Goal: Task Accomplishment & Management: Manage account settings

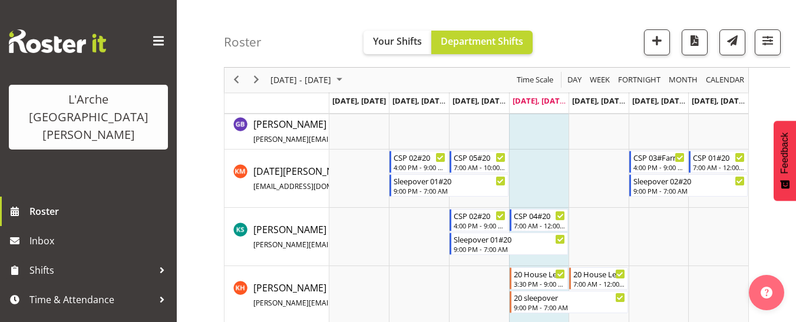
scroll to position [589, 0]
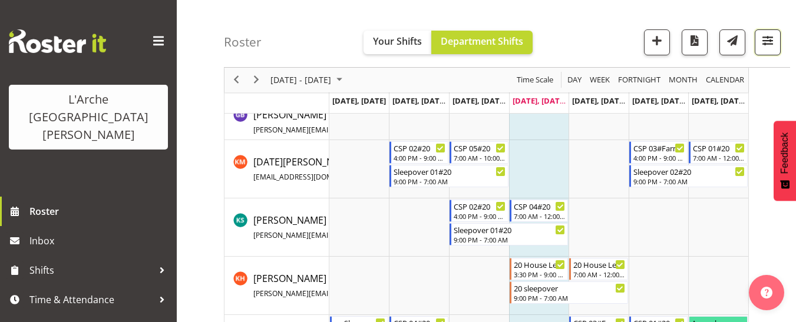
click at [769, 44] on span "button" at bounding box center [767, 40] width 15 height 15
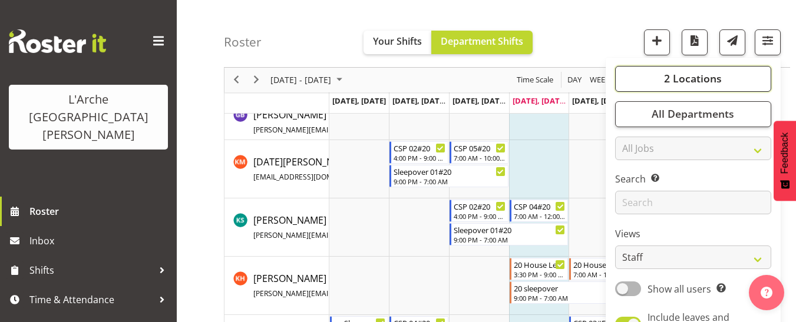
click at [714, 80] on span "2 Locations" at bounding box center [693, 79] width 58 height 14
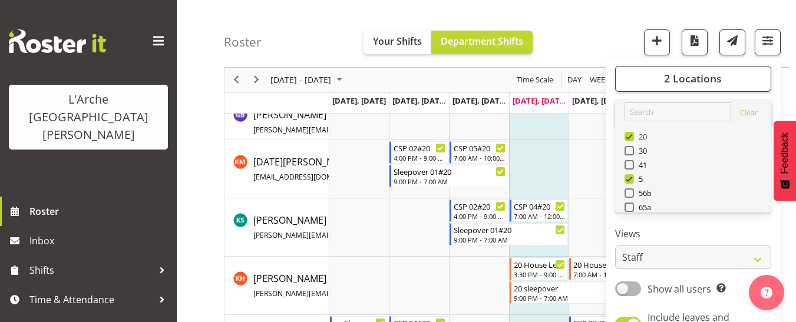
click at [632, 138] on span at bounding box center [628, 136] width 9 height 9
click at [632, 138] on input "20" at bounding box center [628, 137] width 8 height 8
checkbox input "false"
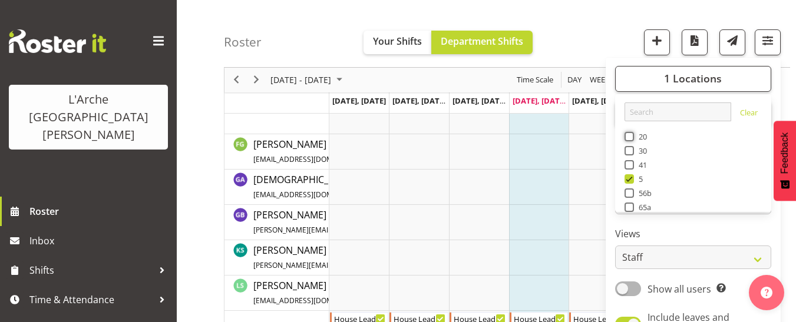
scroll to position [589, 0]
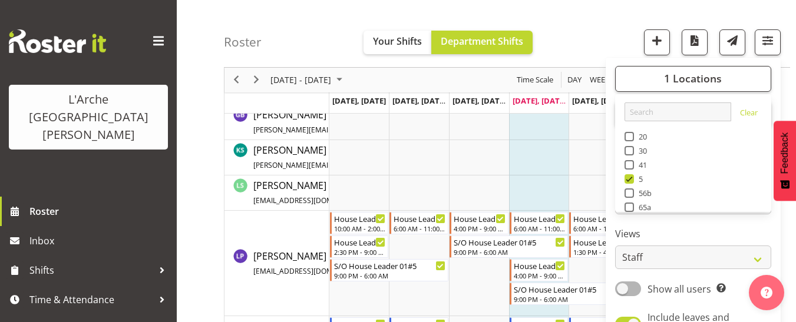
click at [598, 16] on div "Roster Your Shifts Department Shifts 1 Locations Clear 20 30 41 5 56b 65a 73 Ar…" at bounding box center [507, 34] width 566 height 68
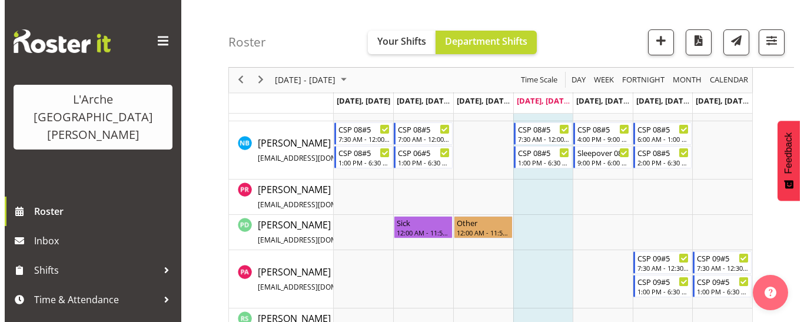
scroll to position [766, 0]
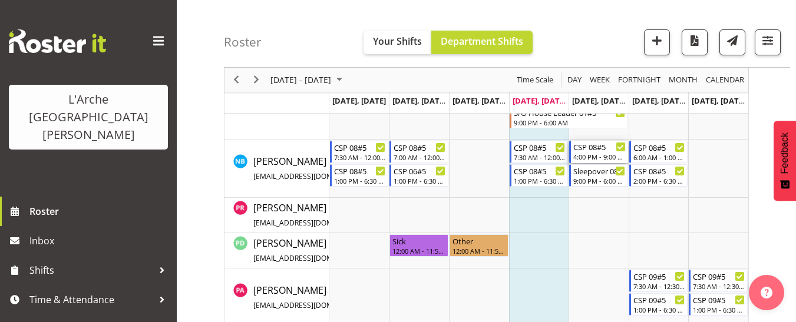
click at [582, 154] on div "4:00 PM - 9:00 PM" at bounding box center [599, 156] width 52 height 9
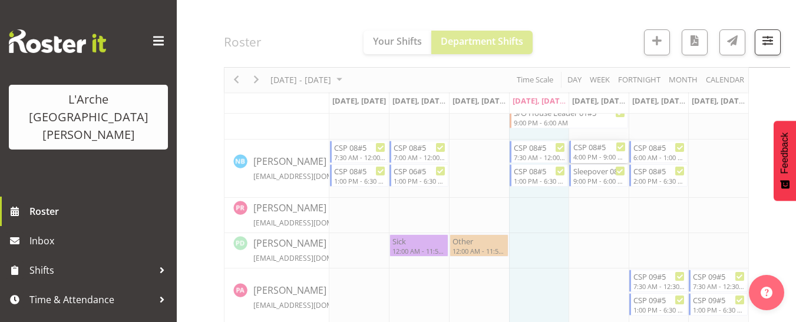
select select
select select "9"
select select "2025"
select select "16"
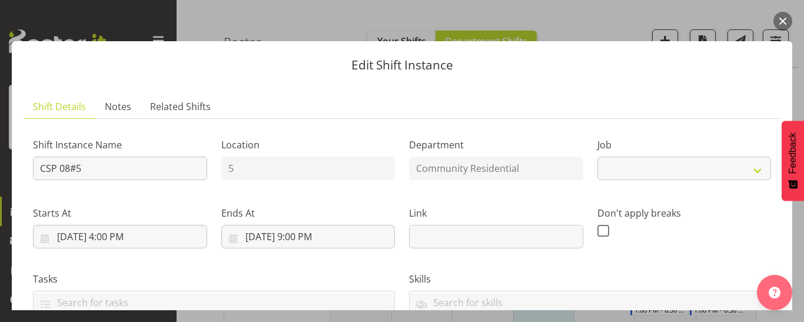
select select "2"
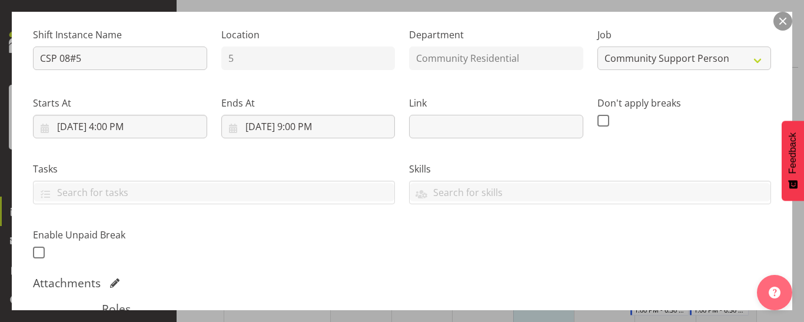
scroll to position [118, 0]
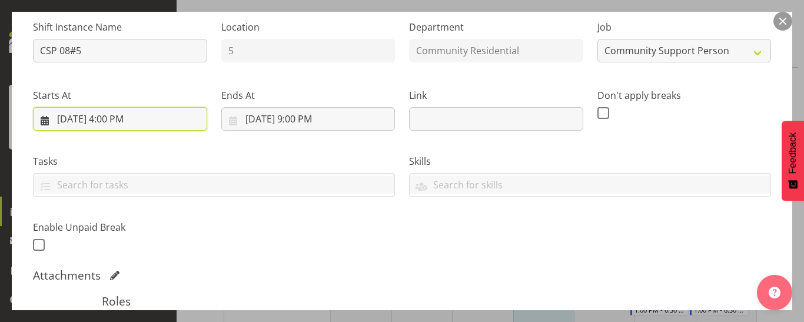
click at [128, 122] on input "[DATE] 4:00 PM" at bounding box center [120, 119] width 174 height 24
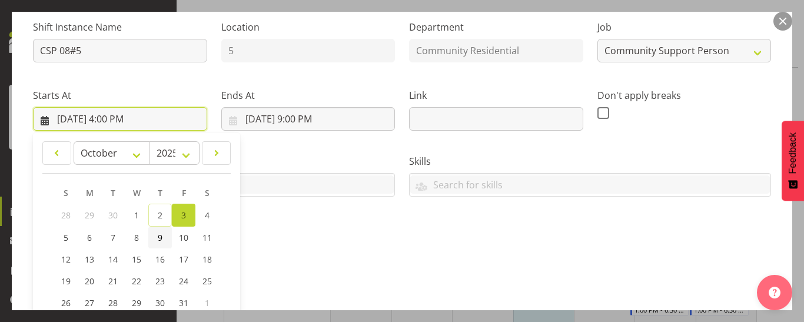
scroll to position [294, 0]
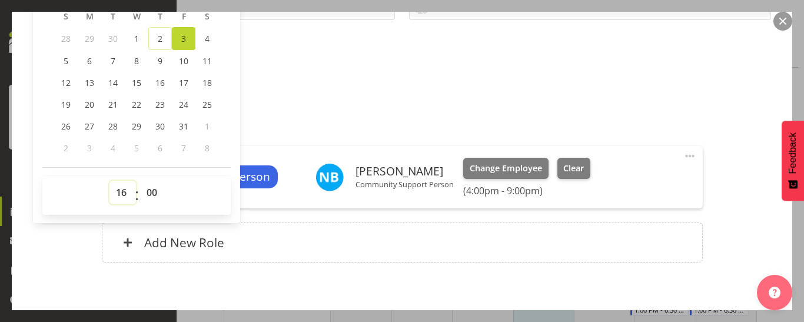
click at [121, 193] on select "00 01 02 03 04 05 06 07 08 09 10 11 12 13 14 15 16 17 18 19 20 21 22 23" at bounding box center [123, 193] width 27 height 24
select select "8"
click at [110, 181] on select "00 01 02 03 04 05 06 07 08 09 10 11 12 13 14 15 16 17 18 19 20 21 22 23" at bounding box center [123, 193] width 27 height 24
type input "[DATE] 8:00 AM"
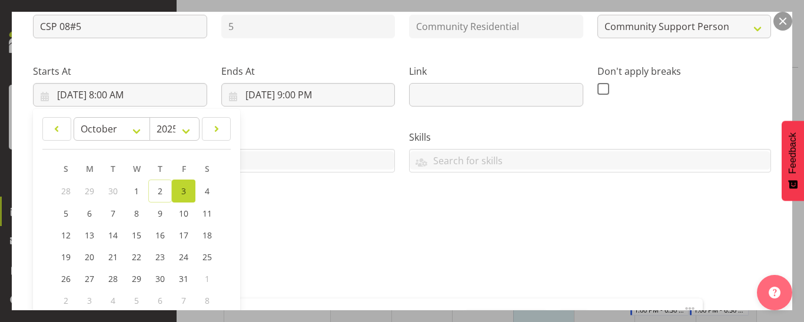
scroll to position [118, 0]
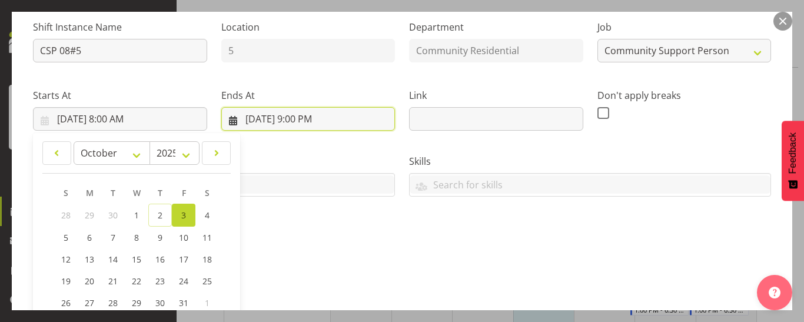
click at [304, 120] on input "[DATE] 9:00 PM" at bounding box center [308, 119] width 174 height 24
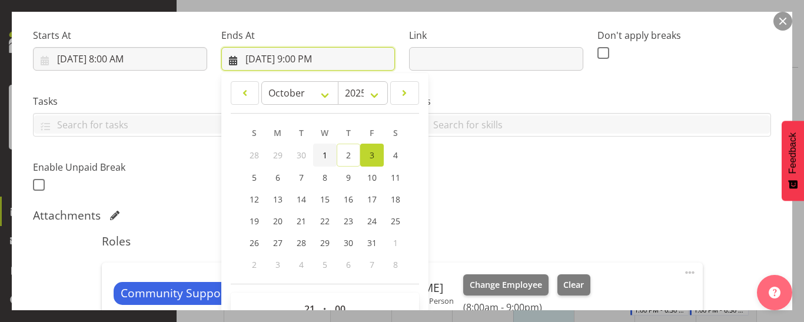
scroll to position [236, 0]
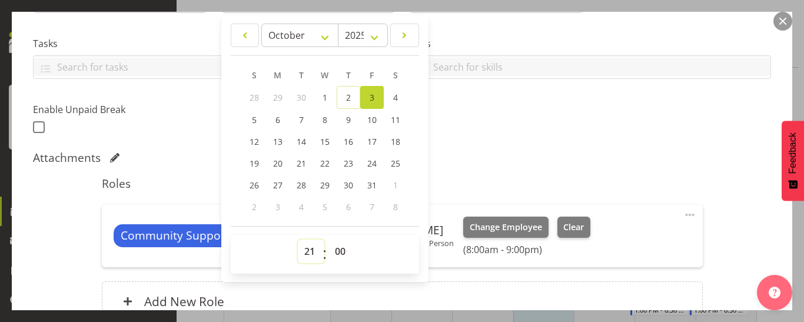
click at [309, 246] on select "00 01 02 03 04 05 06 07 08 09 10 11 12 13 14 15 16 17 18 19 20 21 22 23" at bounding box center [311, 252] width 27 height 24
select select "12"
click at [298, 240] on select "00 01 02 03 04 05 06 07 08 09 10 11 12 13 14 15 16 17 18 19 20 21 22 23" at bounding box center [311, 252] width 27 height 24
type input "[DATE] 12:00 PM"
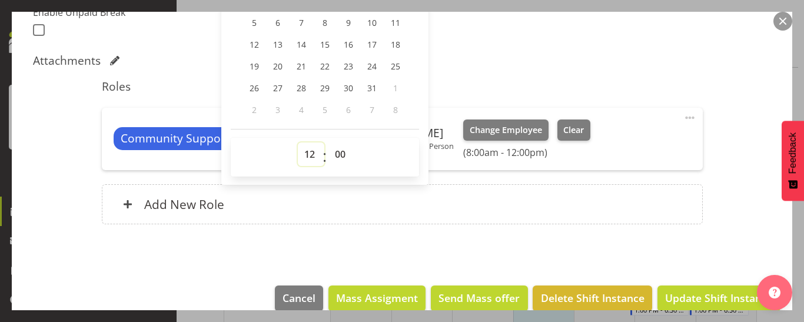
scroll to position [352, 0]
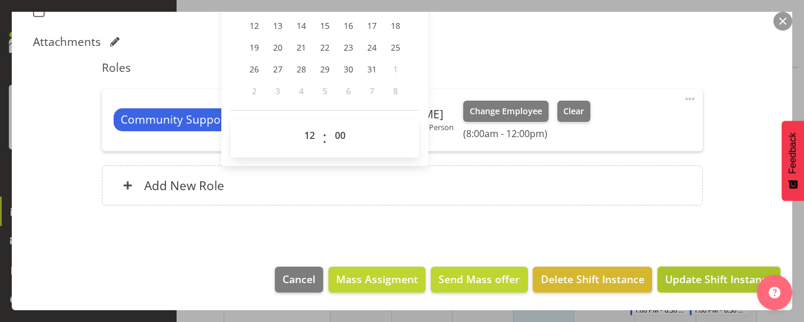
click at [715, 275] on span "Update Shift Instance" at bounding box center [719, 278] width 108 height 15
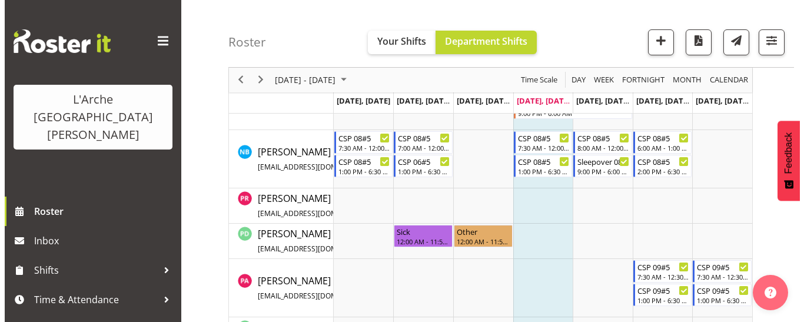
scroll to position [768, 0]
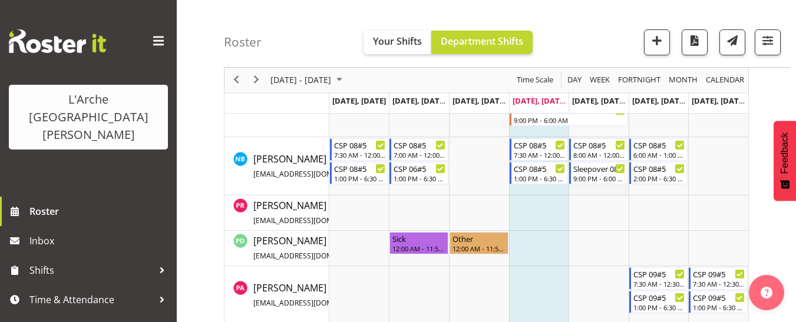
click at [582, 188] on td "Timeline Week of October 2, 2025" at bounding box center [598, 166] width 60 height 58
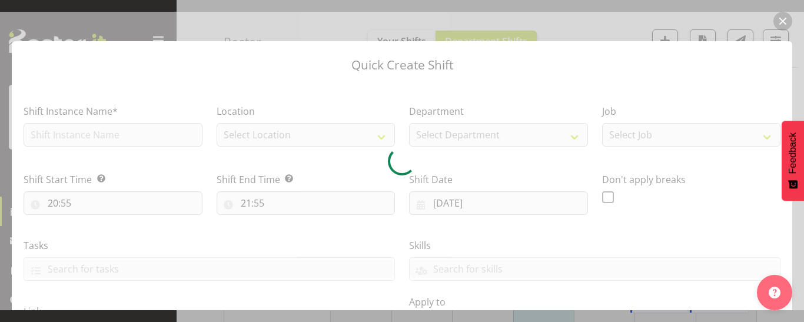
type input "[DATE]"
checkbox input "true"
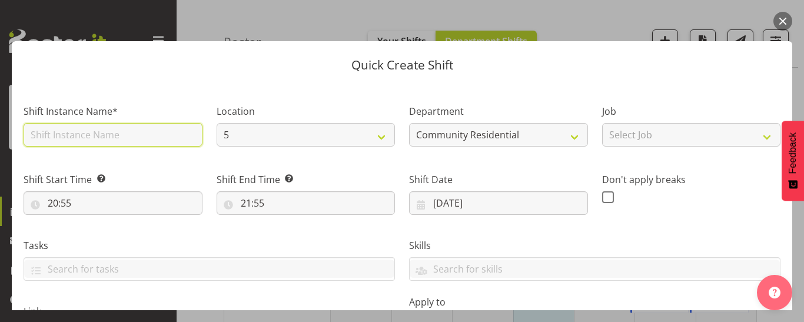
click at [110, 137] on input "text" at bounding box center [113, 135] width 179 height 24
type input "CSP 08#05"
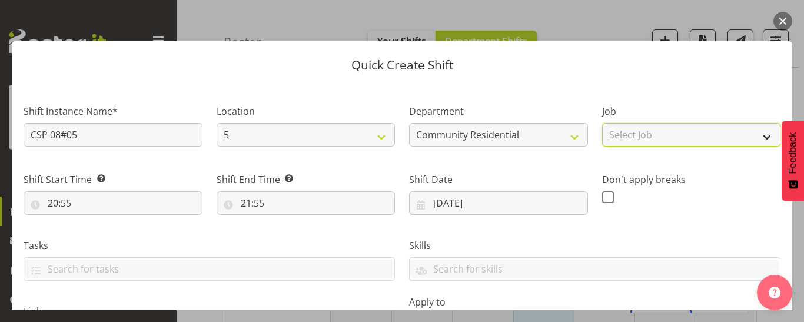
click at [614, 139] on select "Select Job Accounts Admin Art Coordinator Community Leader Community Support Pe…" at bounding box center [691, 135] width 179 height 24
select select "2"
click at [602, 123] on select "Select Job Accounts Admin Art Coordinator Community Leader Community Support Pe…" at bounding box center [691, 135] width 179 height 24
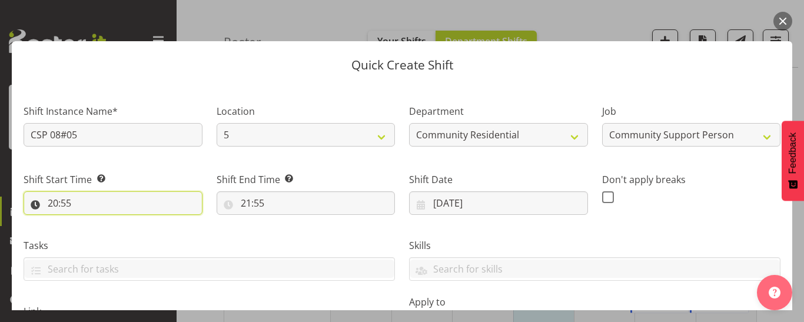
click at [62, 203] on input "20:55" at bounding box center [113, 203] width 179 height 24
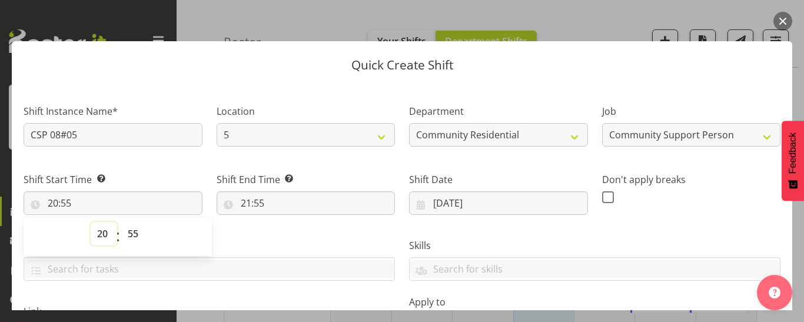
click at [103, 234] on select "00 01 02 03 04 05 06 07 08 09 10 11 12 13 14 15 16 17 18 19 20 21 22 23" at bounding box center [104, 234] width 27 height 24
select select "13"
click at [91, 222] on select "00 01 02 03 04 05 06 07 08 09 10 11 12 13 14 15 16 17 18 19 20 21 22 23" at bounding box center [104, 234] width 27 height 24
type input "13:55"
click at [135, 234] on select "00 01 02 03 04 05 06 07 08 09 10 11 12 13 14 15 16 17 18 19 20 21 22 23 24 25 2…" at bounding box center [134, 234] width 27 height 24
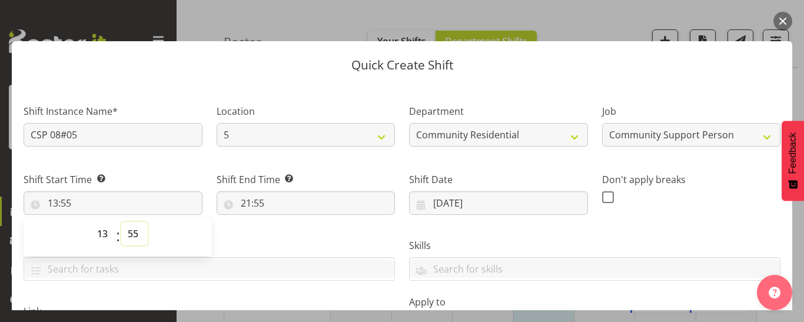
select select "0"
click at [121, 222] on select "00 01 02 03 04 05 06 07 08 09 10 11 12 13 14 15 16 17 18 19 20 21 22 23 24 25 2…" at bounding box center [134, 234] width 27 height 24
type input "13:00"
drag, startPoint x: 254, startPoint y: 201, endPoint x: 256, endPoint y: 190, distance: 12.0
click at [254, 200] on input "21:55" at bounding box center [306, 203] width 179 height 24
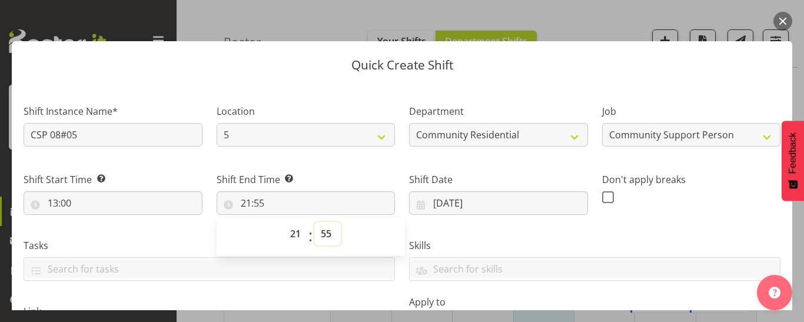
click at [320, 234] on select "00 01 02 03 04 05 06 07 08 09 10 11 12 13 14 15 16 17 18 19 20 21 22 23 24 25 2…" at bounding box center [327, 234] width 27 height 24
select select "0"
click at [314, 222] on select "00 01 02 03 04 05 06 07 08 09 10 11 12 13 14 15 16 17 18 19 20 21 22 23 24 25 2…" at bounding box center [327, 234] width 27 height 24
type input "21:00"
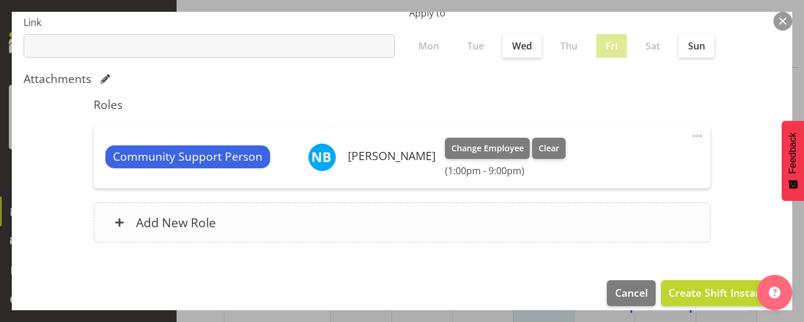
scroll to position [303, 0]
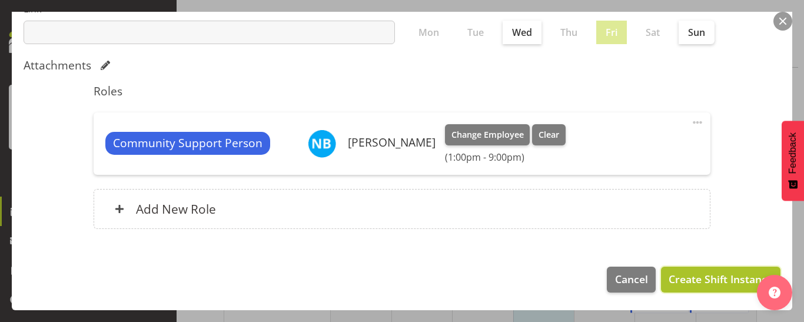
click at [694, 277] on span "Create Shift Instance" at bounding box center [721, 278] width 104 height 15
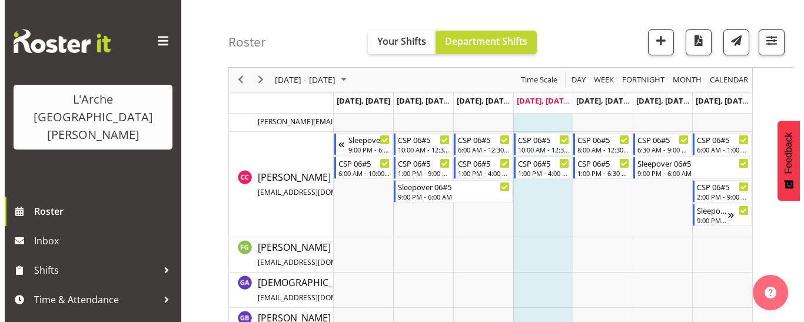
scroll to position [379, 0]
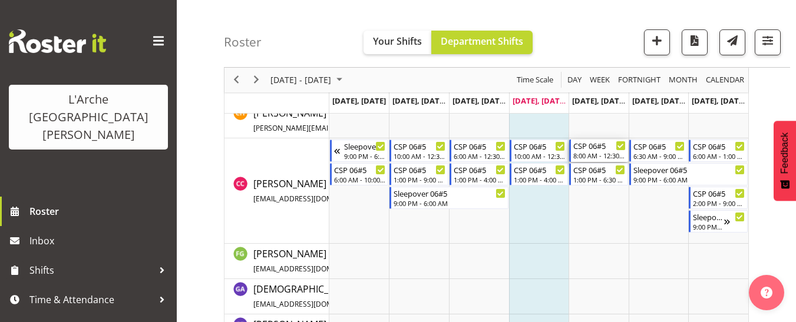
click at [598, 157] on div "8:00 AM - 12:30 PM" at bounding box center [599, 155] width 52 height 9
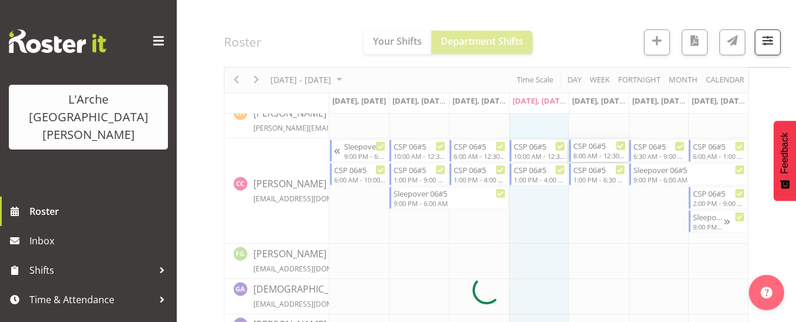
select select
select select "9"
select select "2025"
select select "12"
select select "30"
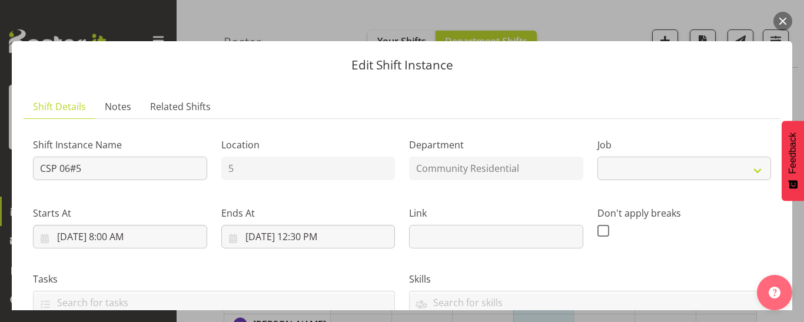
select select "2"
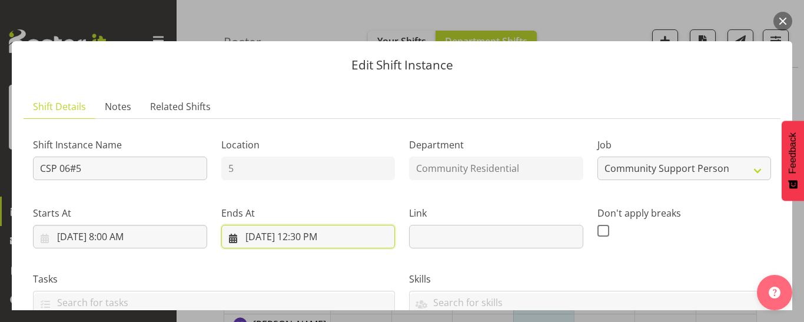
click at [327, 236] on input "[DATE] 12:30 PM" at bounding box center [308, 237] width 174 height 24
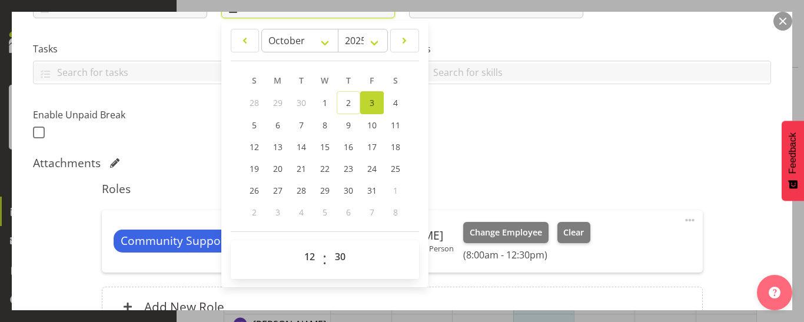
scroll to position [236, 0]
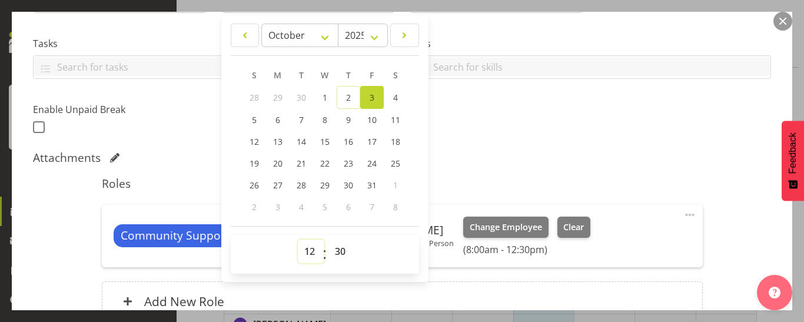
click at [309, 247] on select "00 01 02 03 04 05 06 07 08 09 10 11 12 13 14 15 16 17 18 19 20 21 22 23" at bounding box center [311, 252] width 27 height 24
select select "13"
click at [298, 240] on select "00 01 02 03 04 05 06 07 08 09 10 11 12 13 14 15 16 17 18 19 20 21 22 23" at bounding box center [311, 252] width 27 height 24
type input "[DATE] 1:30 PM"
click at [339, 252] on select "00 01 02 03 04 05 06 07 08 09 10 11 12 13 14 15 16 17 18 19 20 21 22 23 24 25 2…" at bounding box center [342, 252] width 27 height 24
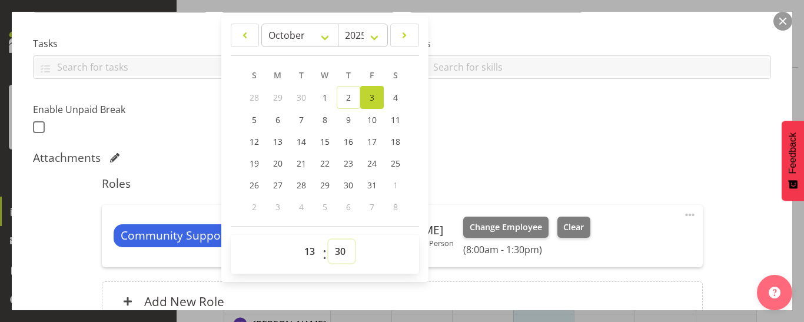
select select "0"
click at [329, 240] on select "00 01 02 03 04 05 06 07 08 09 10 11 12 13 14 15 16 17 18 19 20 21 22 23 24 25 2…" at bounding box center [342, 252] width 27 height 24
type input "[DATE] 1:00 PM"
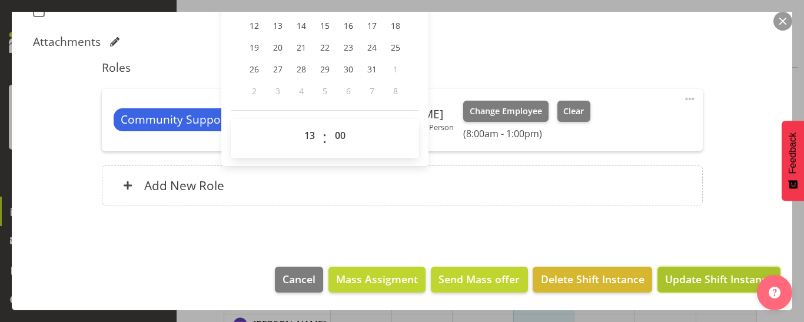
click at [707, 279] on span "Update Shift Instance" at bounding box center [719, 278] width 108 height 15
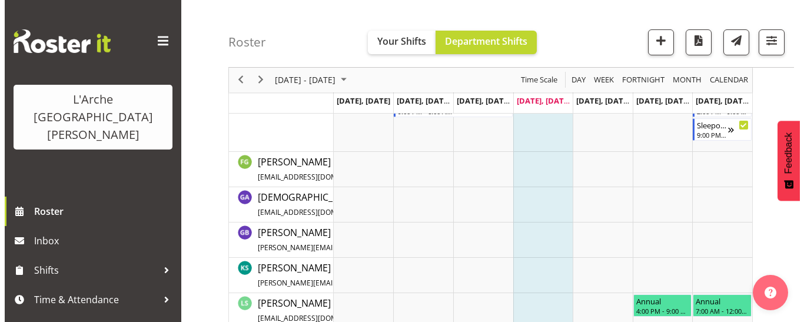
scroll to position [366, 0]
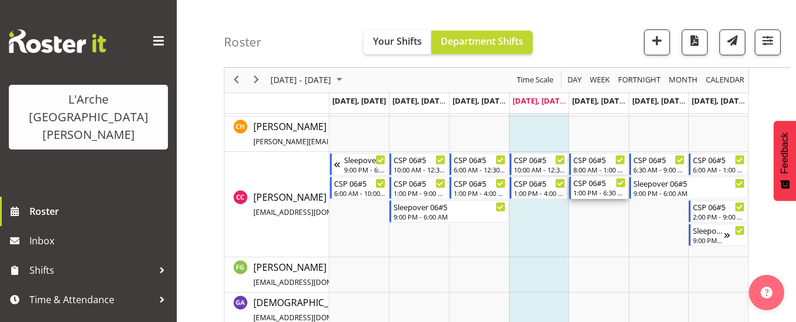
click at [596, 191] on div "1:00 PM - 6:30 PM" at bounding box center [599, 192] width 52 height 9
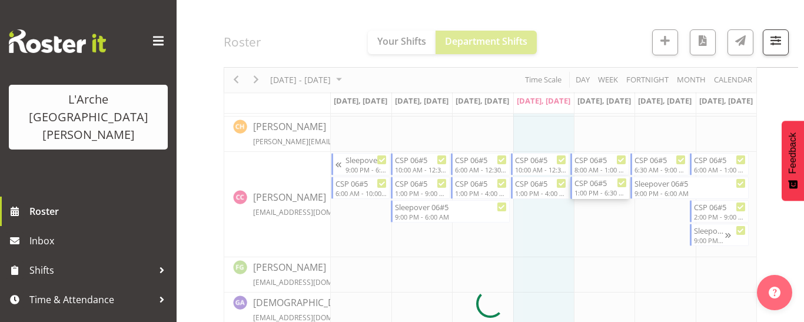
select select
select select "9"
select select "2025"
select select "13"
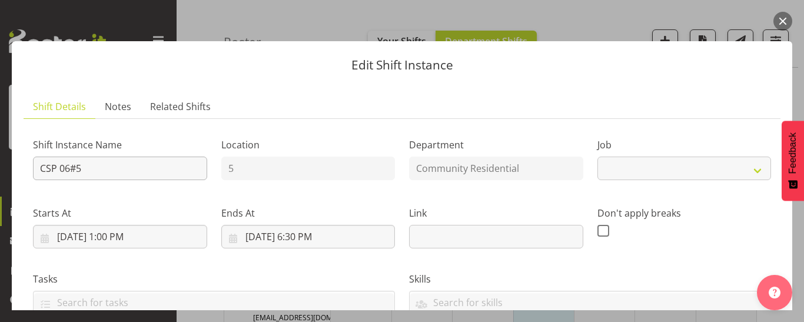
select select "2"
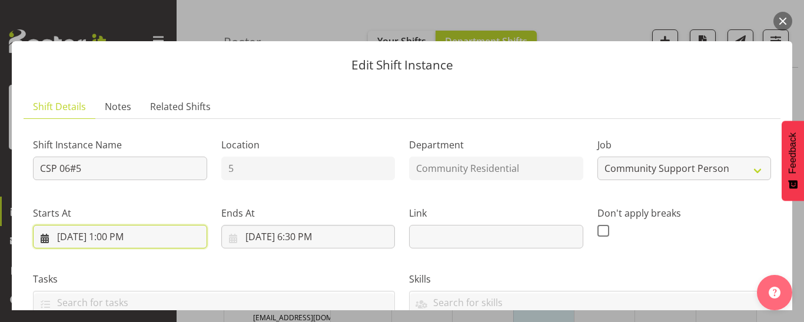
click at [130, 238] on input "[DATE] 1:00 PM" at bounding box center [120, 237] width 174 height 24
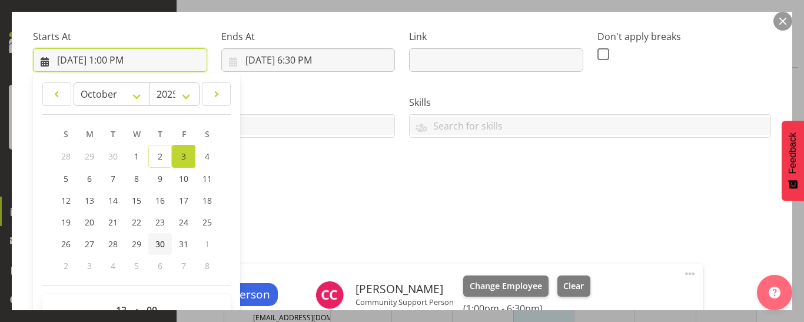
scroll to position [294, 0]
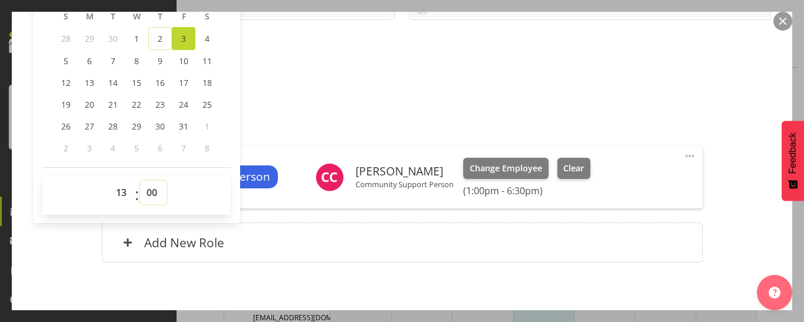
click at [150, 193] on select "00 01 02 03 04 05 06 07 08 09 10 11 12 13 14 15 16 17 18 19 20 21 22 23 24 25 2…" at bounding box center [153, 193] width 27 height 24
select select "30"
click at [140, 181] on select "00 01 02 03 04 05 06 07 08 09 10 11 12 13 14 15 16 17 18 19 20 21 22 23 24 25 2…" at bounding box center [153, 193] width 27 height 24
type input "[DATE] 1:30 PM"
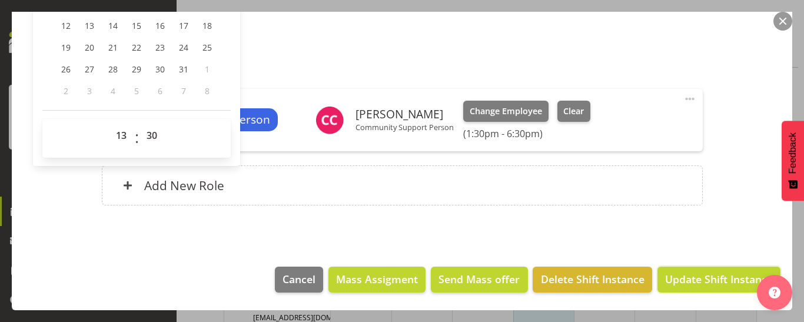
click at [710, 282] on span "Update Shift Instance" at bounding box center [719, 278] width 108 height 15
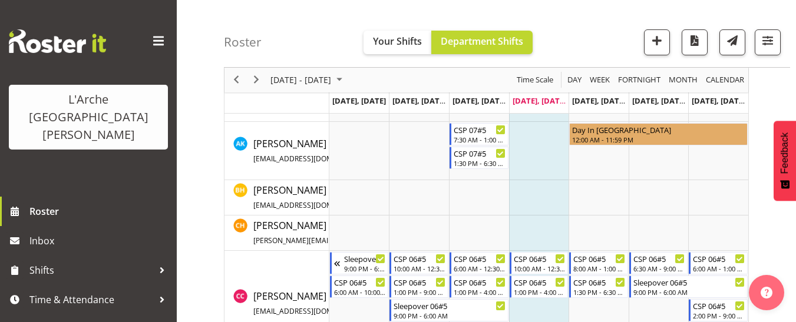
scroll to position [261, 0]
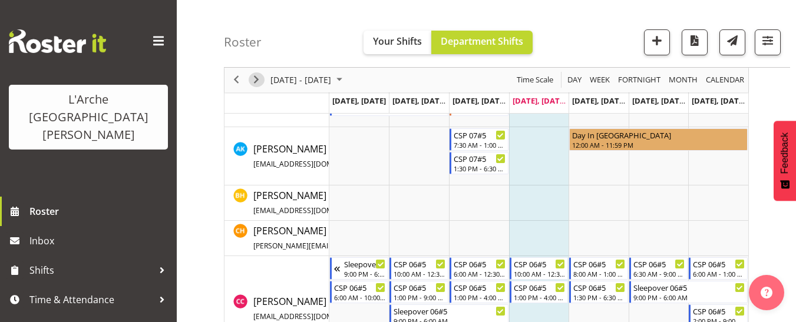
click at [256, 82] on span "Next" at bounding box center [256, 80] width 14 height 15
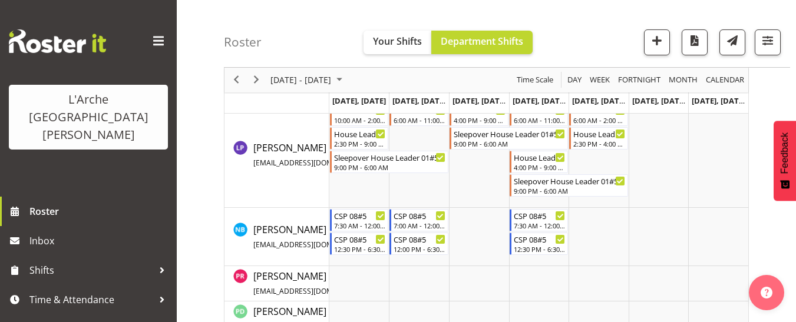
scroll to position [615, 0]
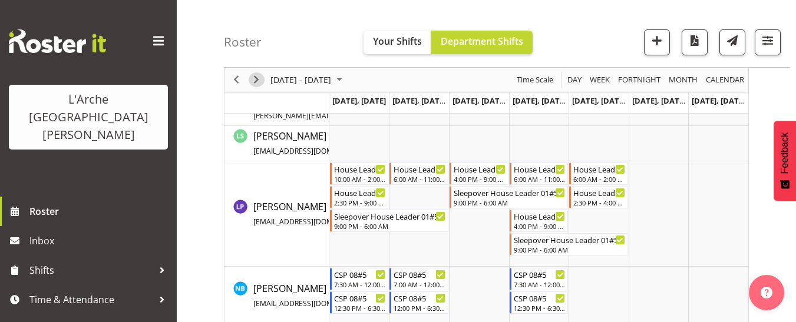
click at [256, 81] on span "Next" at bounding box center [256, 80] width 14 height 15
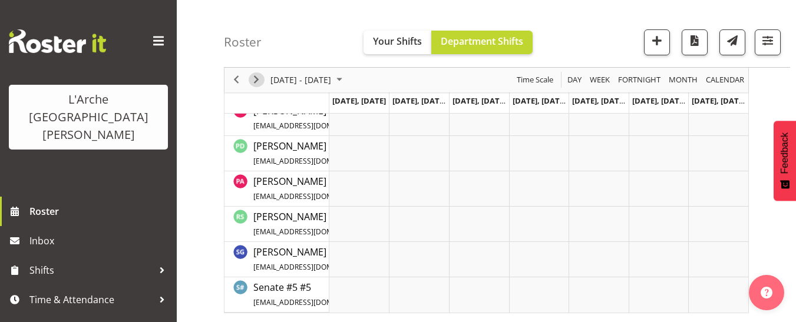
scroll to position [489, 0]
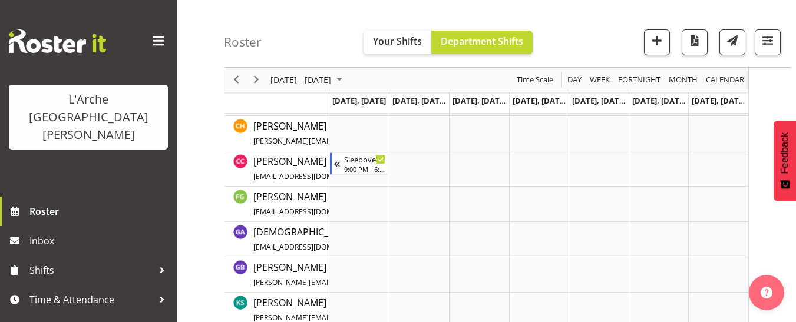
scroll to position [300, 0]
